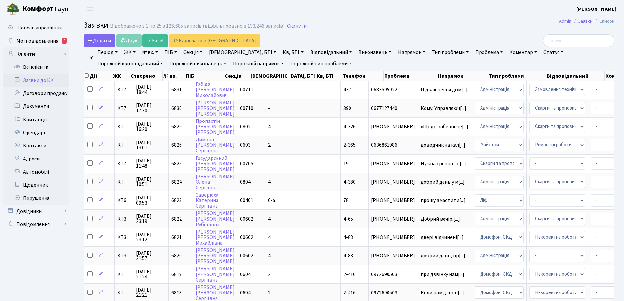
select select "25"
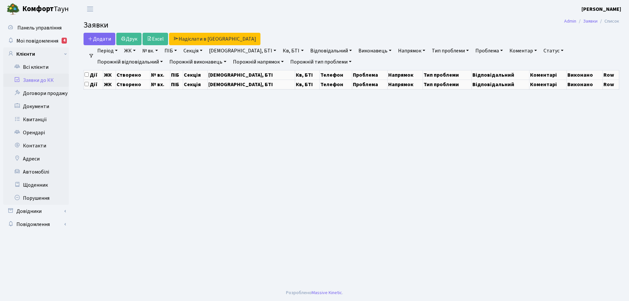
select select "25"
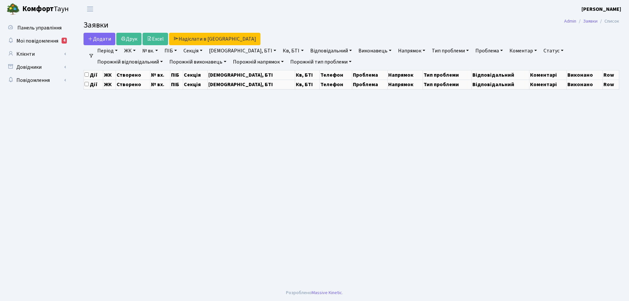
select select "25"
